Goal: Ask a question

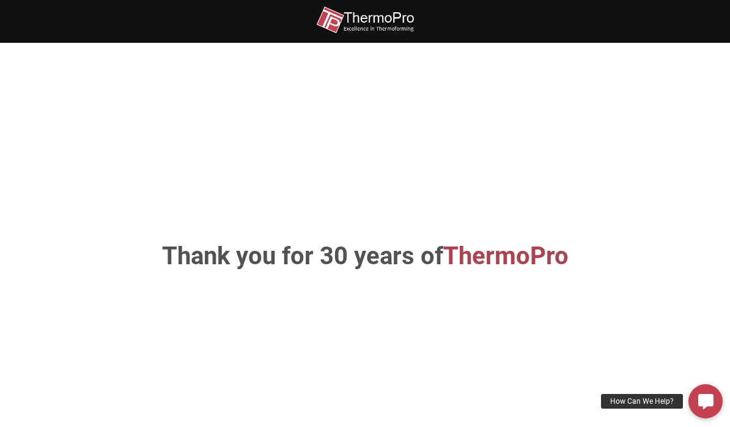
click at [396, 12] on img at bounding box center [365, 20] width 98 height 28
click at [635, 406] on div "How Can We Help?" at bounding box center [642, 401] width 82 height 15
